Goal: Information Seeking & Learning: Get advice/opinions

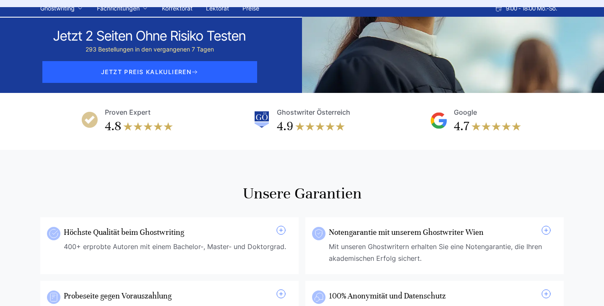
scroll to position [161, 0]
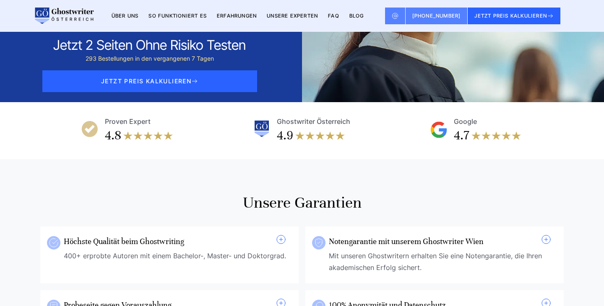
click at [458, 116] on div "Google" at bounding box center [465, 122] width 23 height 12
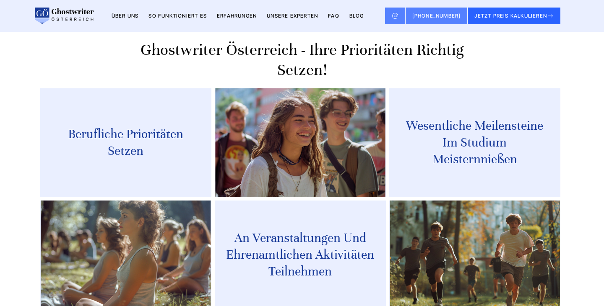
scroll to position [941, 0]
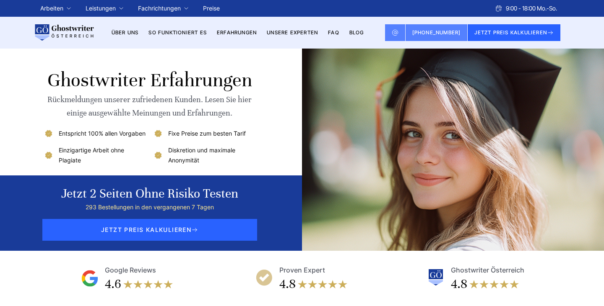
click at [338, 36] on li "FAQ" at bounding box center [333, 33] width 11 height 10
click at [337, 34] on link "FAQ" at bounding box center [333, 32] width 11 height 6
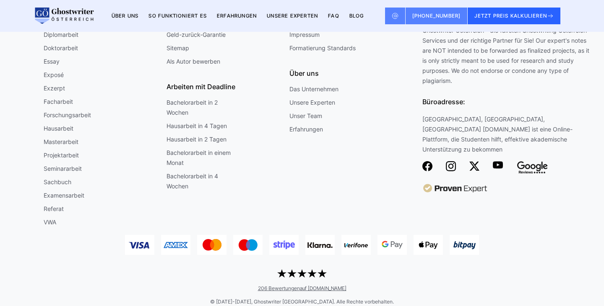
scroll to position [872, 0]
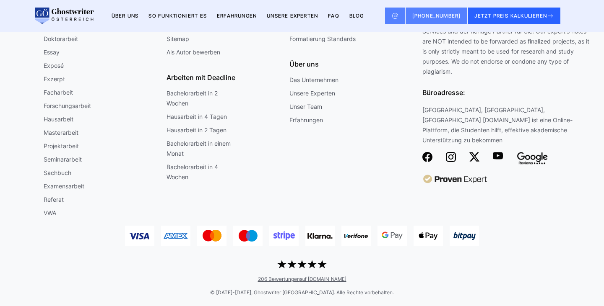
click at [290, 280] on link "206 Bewertungen auf ProvenExpert.com" at bounding box center [302, 279] width 88 height 6
